Goal: Task Accomplishment & Management: Manage account settings

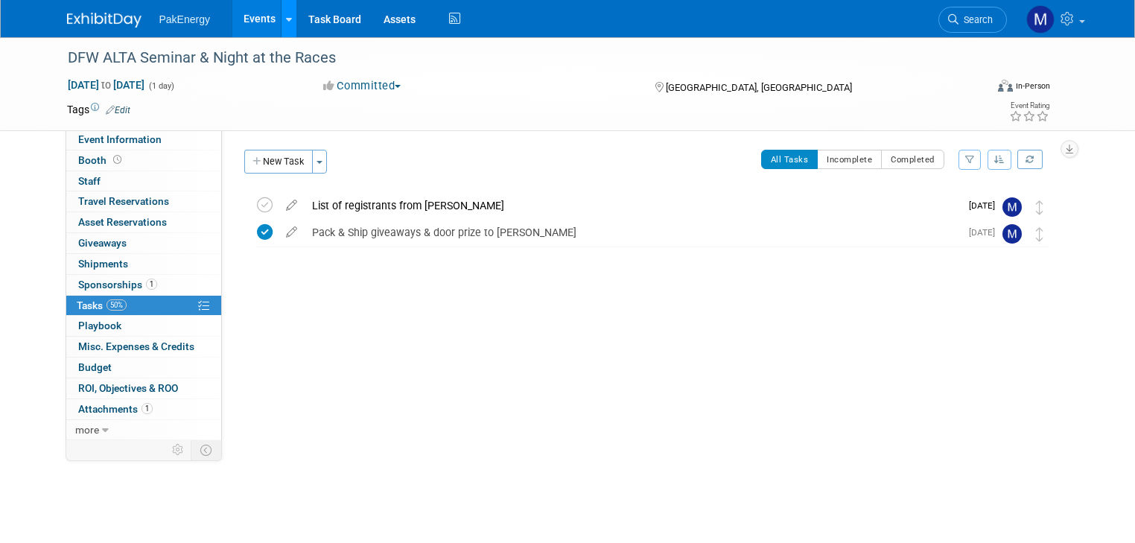
click at [281, 15] on link at bounding box center [289, 18] width 16 height 37
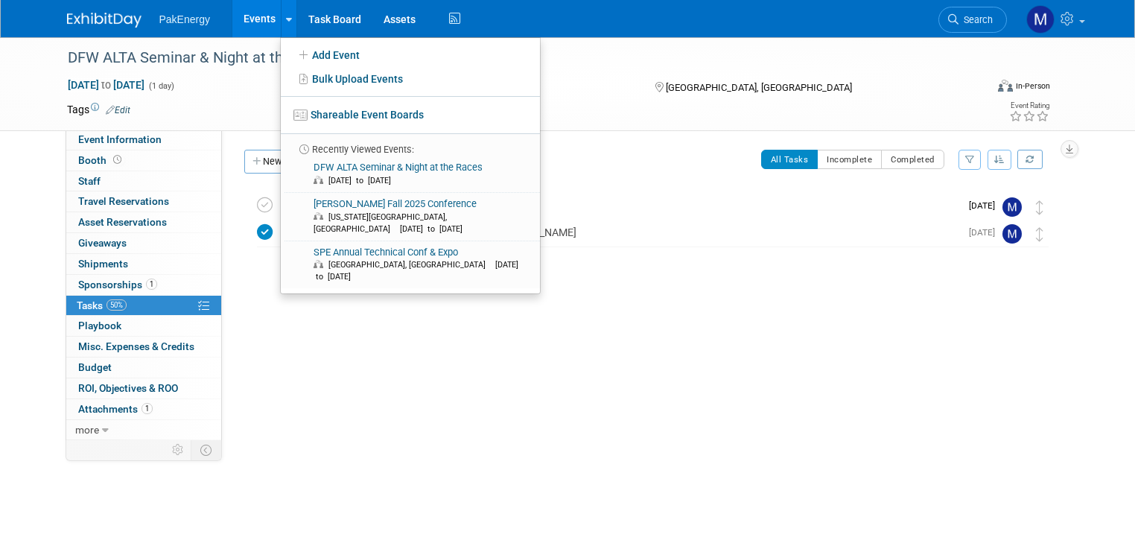
click at [235, 17] on link "Events" at bounding box center [259, 18] width 54 height 37
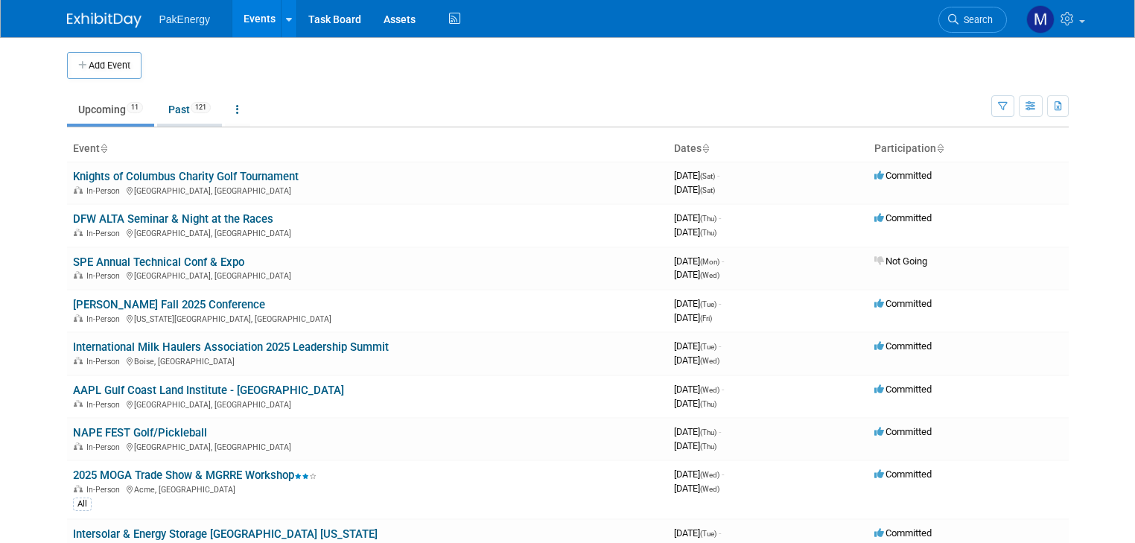
click at [170, 110] on link "Past 121" at bounding box center [189, 109] width 65 height 28
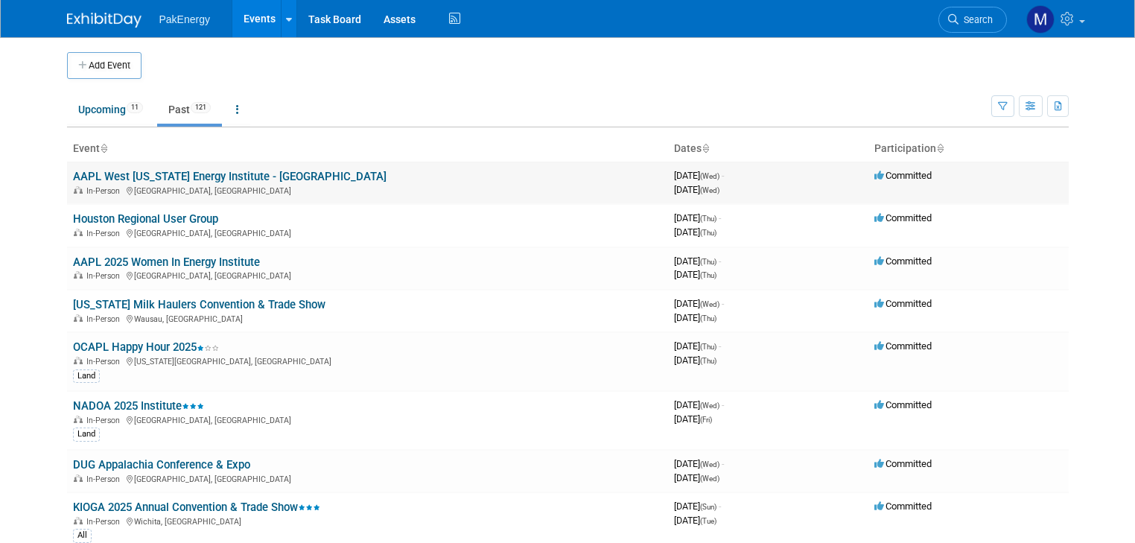
click at [197, 176] on link "AAPL West [US_STATE] Energy Institute - [GEOGRAPHIC_DATA]" at bounding box center [229, 176] width 313 height 13
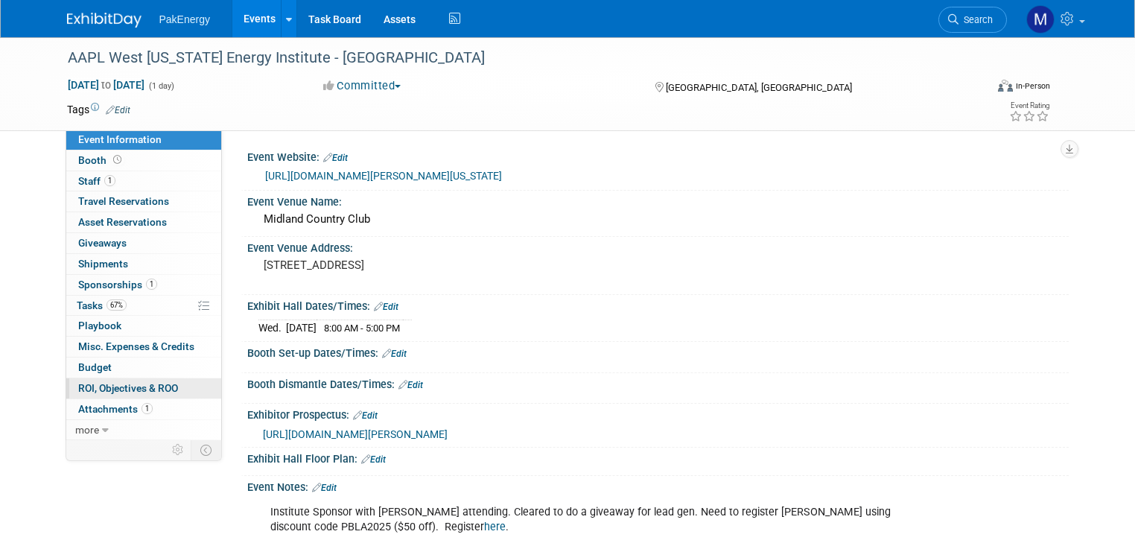
click at [112, 384] on span "ROI, Objectives & ROO 0" at bounding box center [128, 388] width 100 height 12
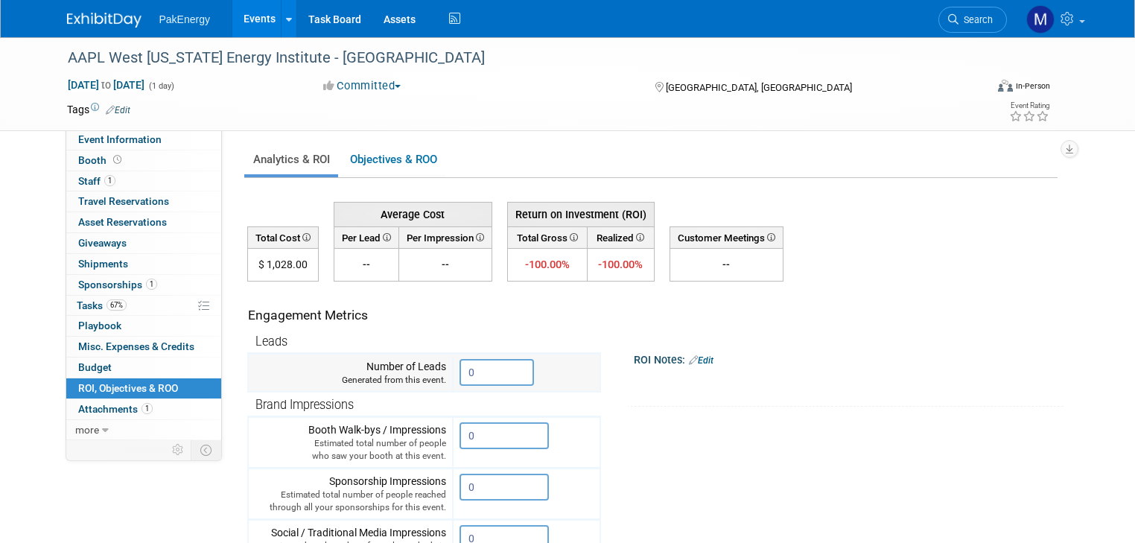
drag, startPoint x: 482, startPoint y: 372, endPoint x: 430, endPoint y: 365, distance: 52.6
click at [430, 365] on tr "Number of Leads Generated from this event. 0" at bounding box center [424, 373] width 352 height 39
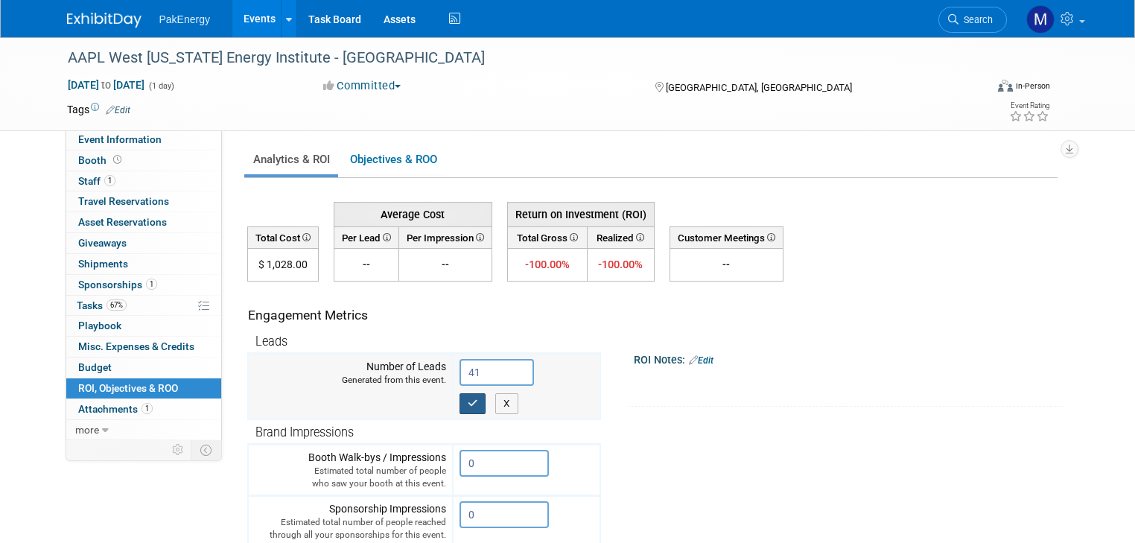
type input "41"
click at [468, 399] on icon "button" at bounding box center [473, 403] width 10 height 10
